Goal: Information Seeking & Learning: Check status

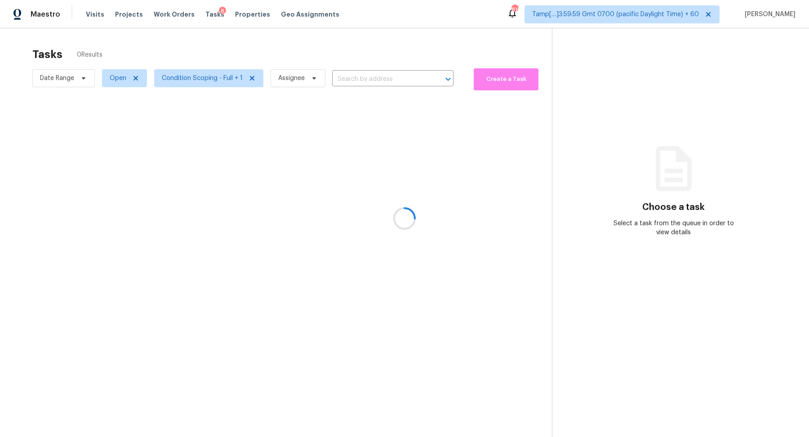
click at [373, 82] on div at bounding box center [404, 218] width 809 height 437
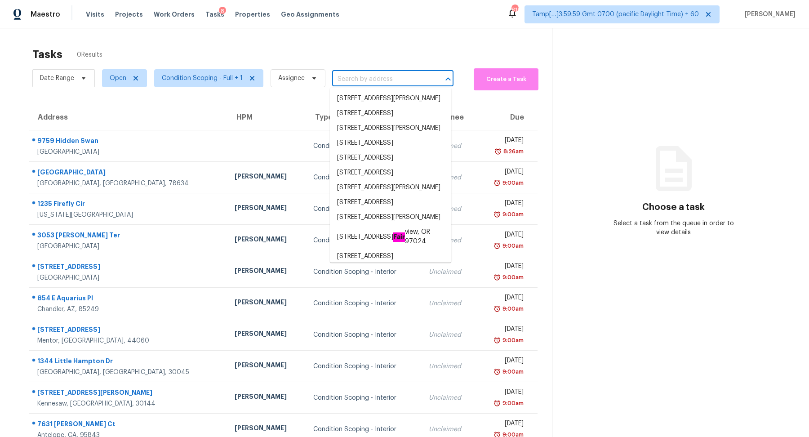
click at [389, 74] on input "text" at bounding box center [380, 79] width 96 height 14
paste input "653 Parkcrest Pl NE, Marietta, GA 30068"
type input "653 Parkcrest Pl NE, Marietta, GA 30068"
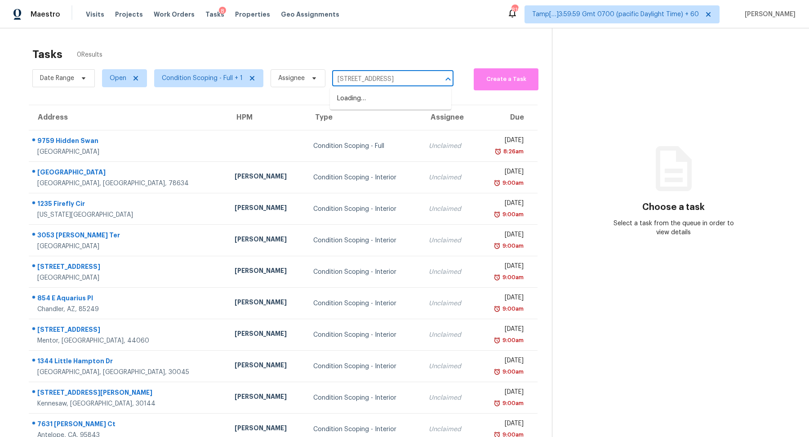
scroll to position [0, 28]
click at [361, 101] on li "653 Parkcrest Pl NE, Marietta, GA 30068" at bounding box center [390, 98] width 121 height 15
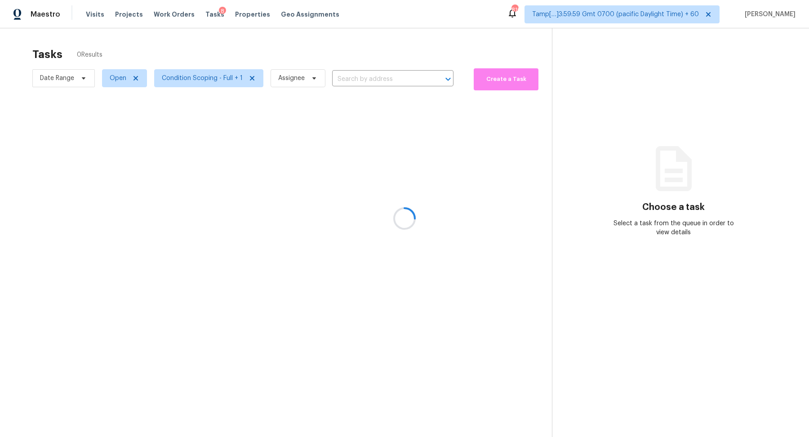
type input "653 Parkcrest Pl NE, Marietta, GA 30068"
click at [107, 86] on span "Open" at bounding box center [124, 78] width 45 height 18
click at [137, 130] on label "Blocked" at bounding box center [125, 128] width 36 height 9
click at [113, 130] on input "Blocked" at bounding box center [110, 127] width 6 height 6
checkbox input "true"
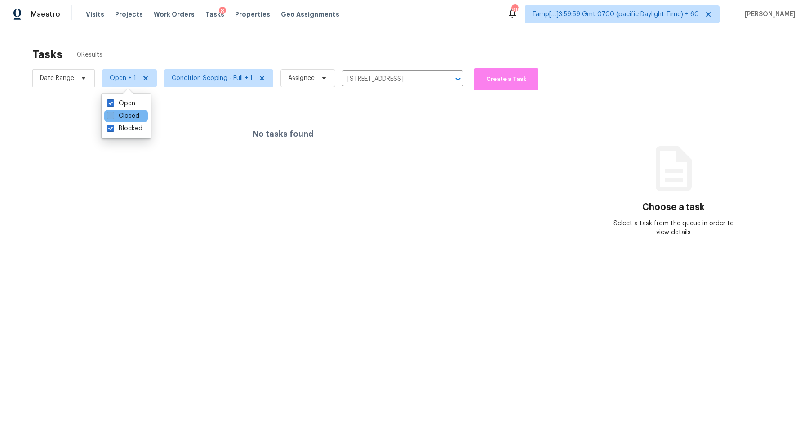
click at [132, 115] on label "Closed" at bounding box center [123, 115] width 32 height 9
click at [113, 115] on input "Closed" at bounding box center [110, 114] width 6 height 6
checkbox input "true"
click at [132, 126] on label "Blocked" at bounding box center [125, 128] width 36 height 9
click at [113, 126] on input "Blocked" at bounding box center [110, 127] width 6 height 6
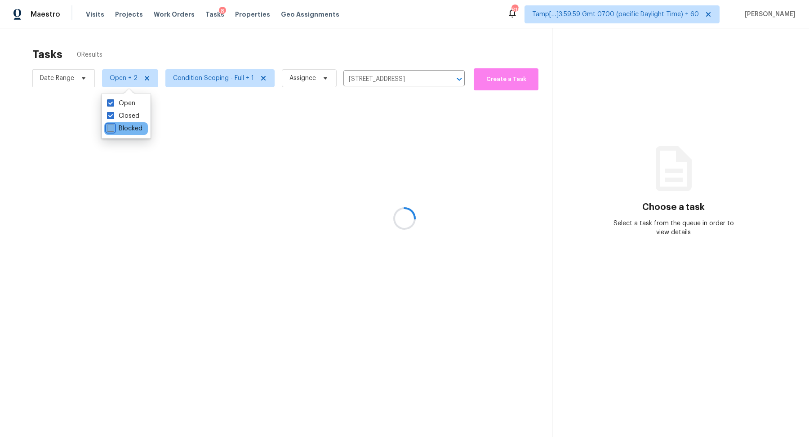
checkbox input "false"
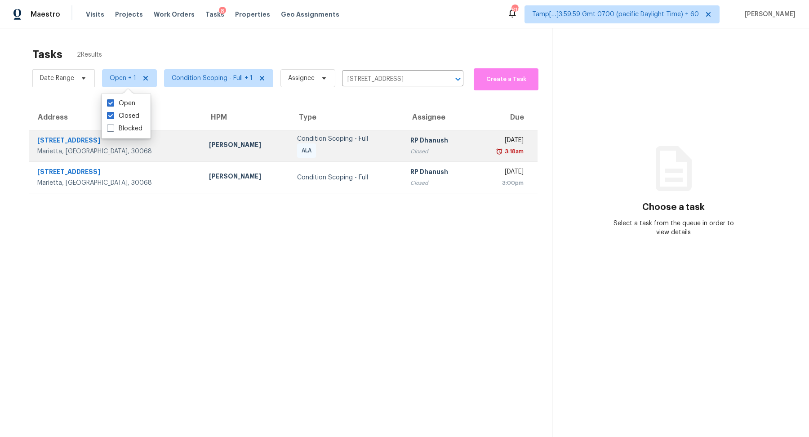
click at [412, 146] on div "RP Dhanush" at bounding box center [437, 141] width 55 height 11
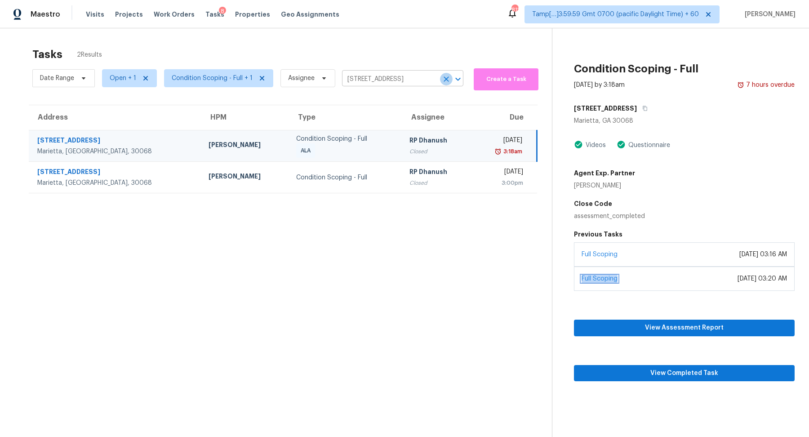
click at [444, 82] on icon "Clear" at bounding box center [446, 79] width 9 height 9
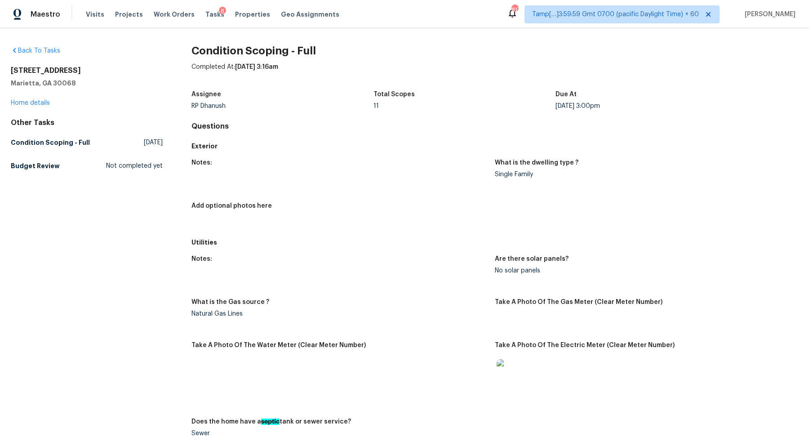
drag, startPoint x: 284, startPoint y: 66, endPoint x: 338, endPoint y: 66, distance: 53.9
click at [338, 66] on div "Completed At: Sep 2nd 2025 at 3:16am" at bounding box center [494, 73] width 607 height 23
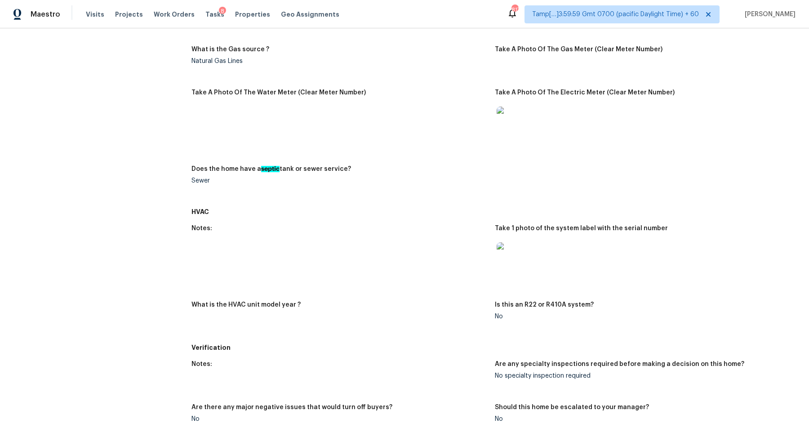
scroll to position [282, 0]
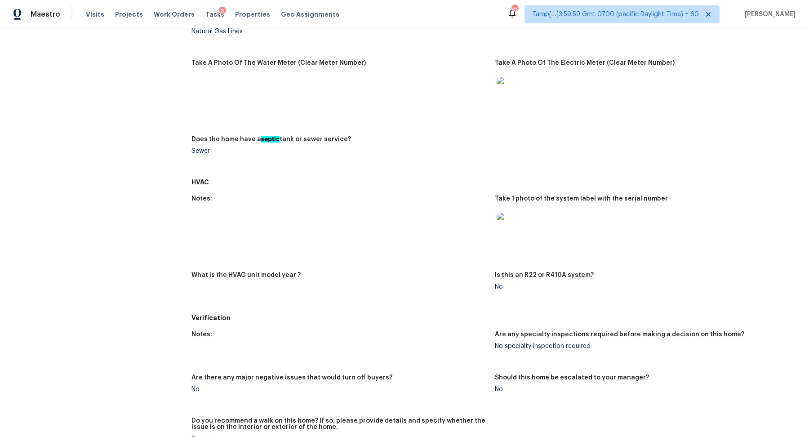
click at [513, 96] on img at bounding box center [511, 91] width 29 height 29
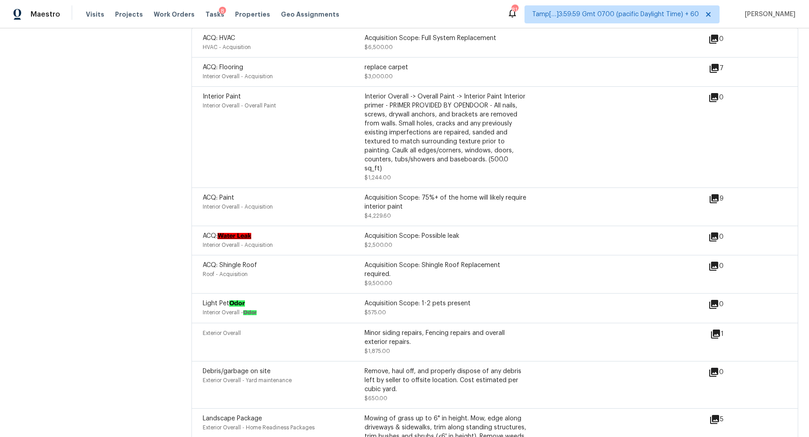
scroll to position [1023, 0]
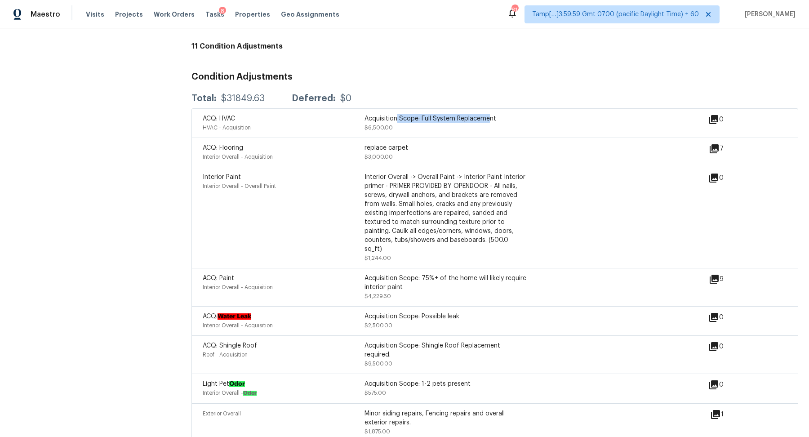
drag, startPoint x: 396, startPoint y: 116, endPoint x: 494, endPoint y: 120, distance: 98.5
click at [494, 120] on div "Acquisition Scope: Full System Replacement" at bounding box center [446, 118] width 162 height 9
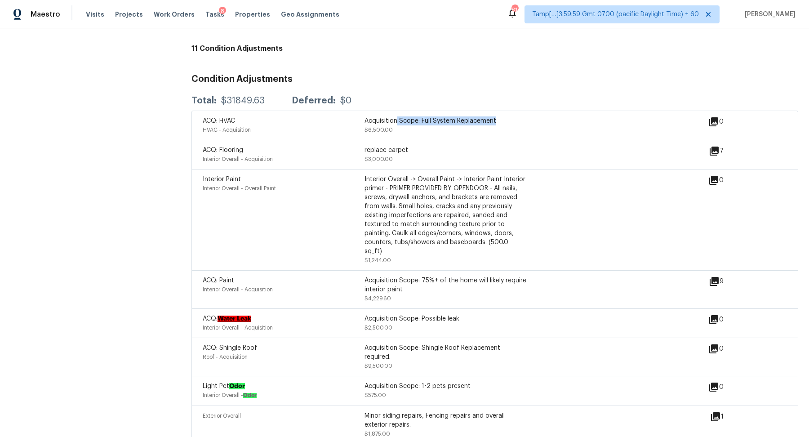
scroll to position [975, 0]
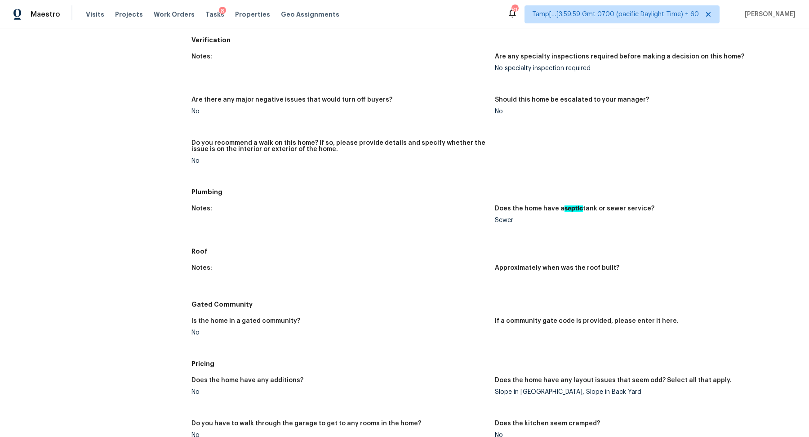
scroll to position [703, 0]
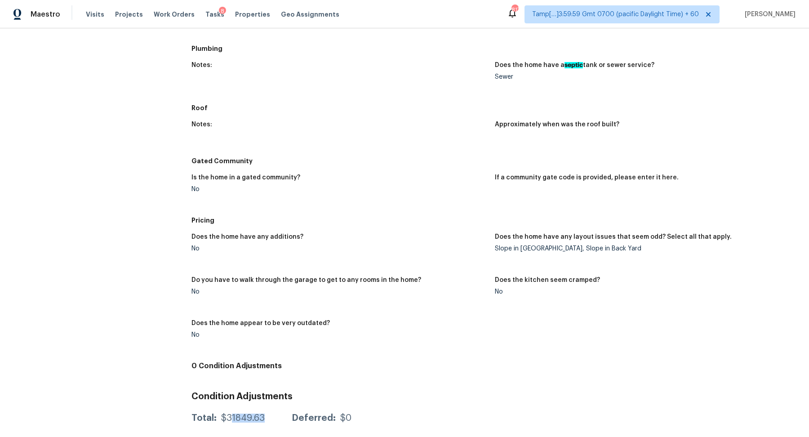
drag, startPoint x: 231, startPoint y: 418, endPoint x: 304, endPoint y: 416, distance: 73.3
click at [304, 416] on div "Total: $31849.63 Deferred: $0" at bounding box center [271, 418] width 160 height 9
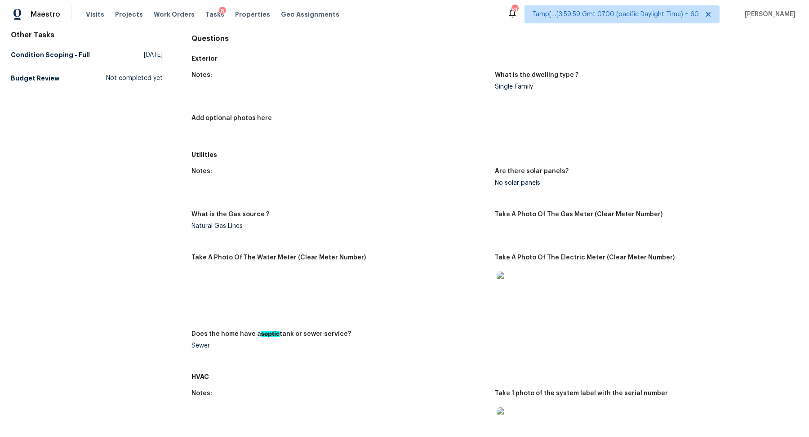
scroll to position [0, 0]
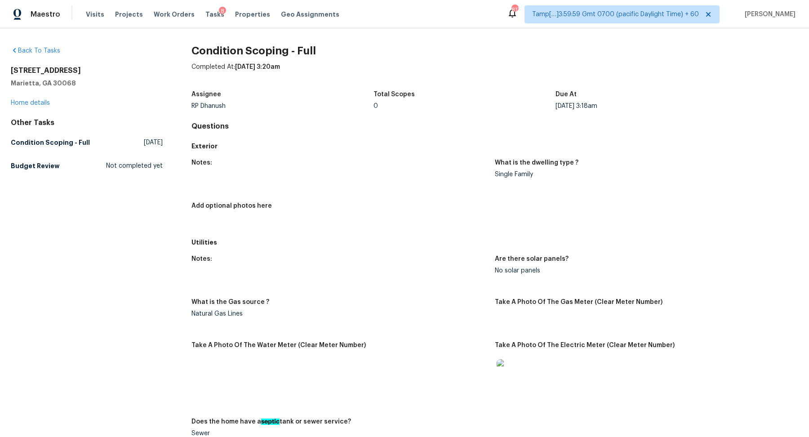
drag, startPoint x: 571, startPoint y: 108, endPoint x: 609, endPoint y: 108, distance: 38.2
click at [583, 108] on div "[DATE] 3:18am" at bounding box center [647, 106] width 182 height 6
drag, startPoint x: 284, startPoint y: 67, endPoint x: 329, endPoint y: 67, distance: 45.0
click at [329, 67] on div "Completed At: Sep 2nd 2025 at 3:20am" at bounding box center [494, 73] width 607 height 23
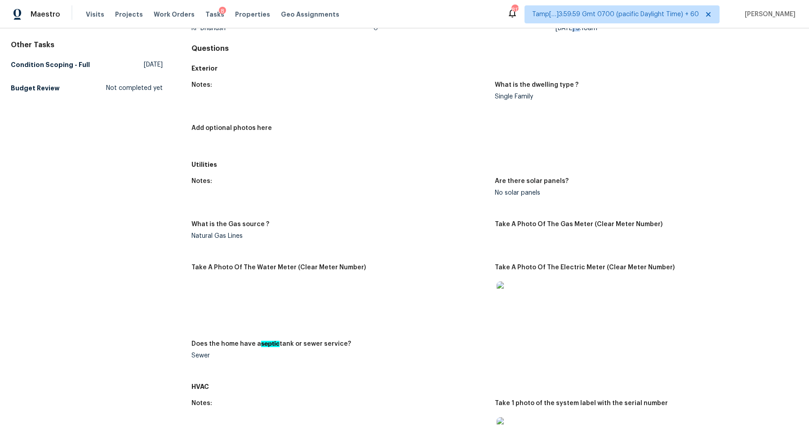
scroll to position [187, 0]
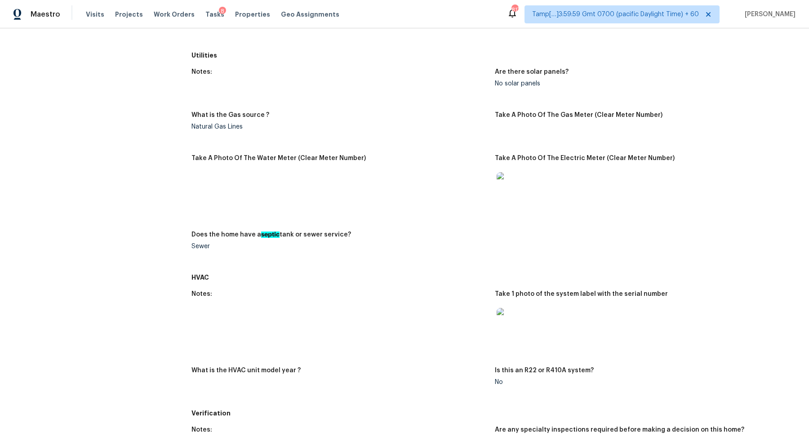
click at [512, 183] on img at bounding box center [511, 186] width 29 height 29
click at [506, 322] on img at bounding box center [511, 322] width 29 height 29
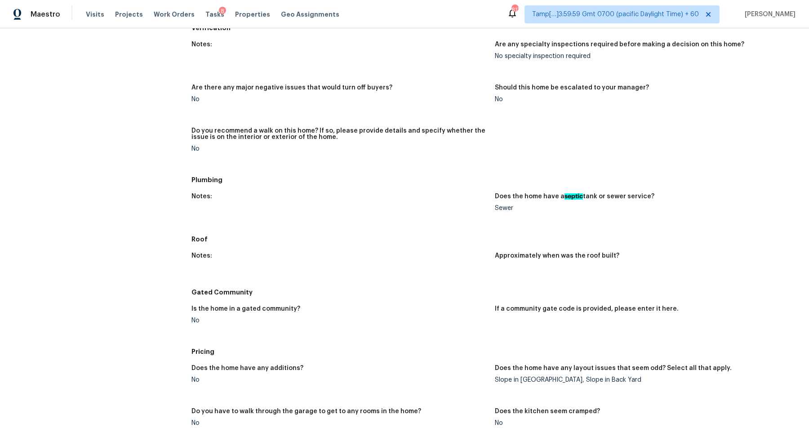
scroll to position [574, 0]
